Goal: Feedback & Contribution: Leave review/rating

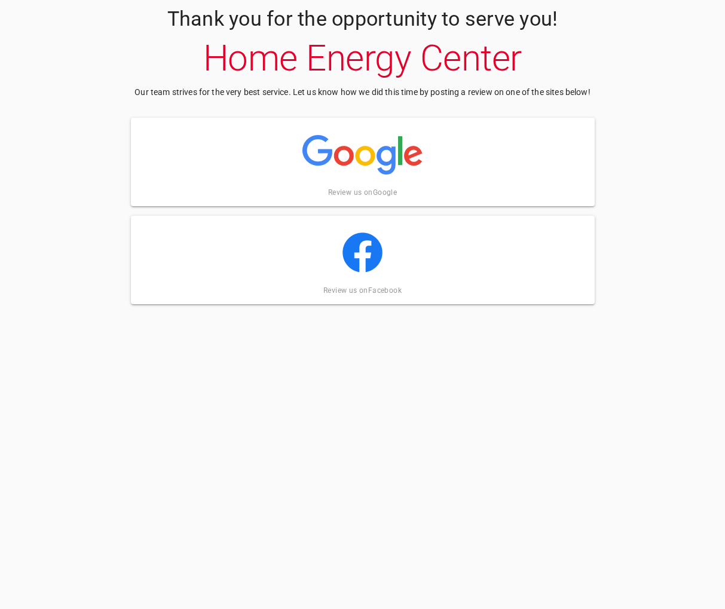
click at [337, 161] on img at bounding box center [363, 155] width 120 height 60
